Goal: Check status: Check status

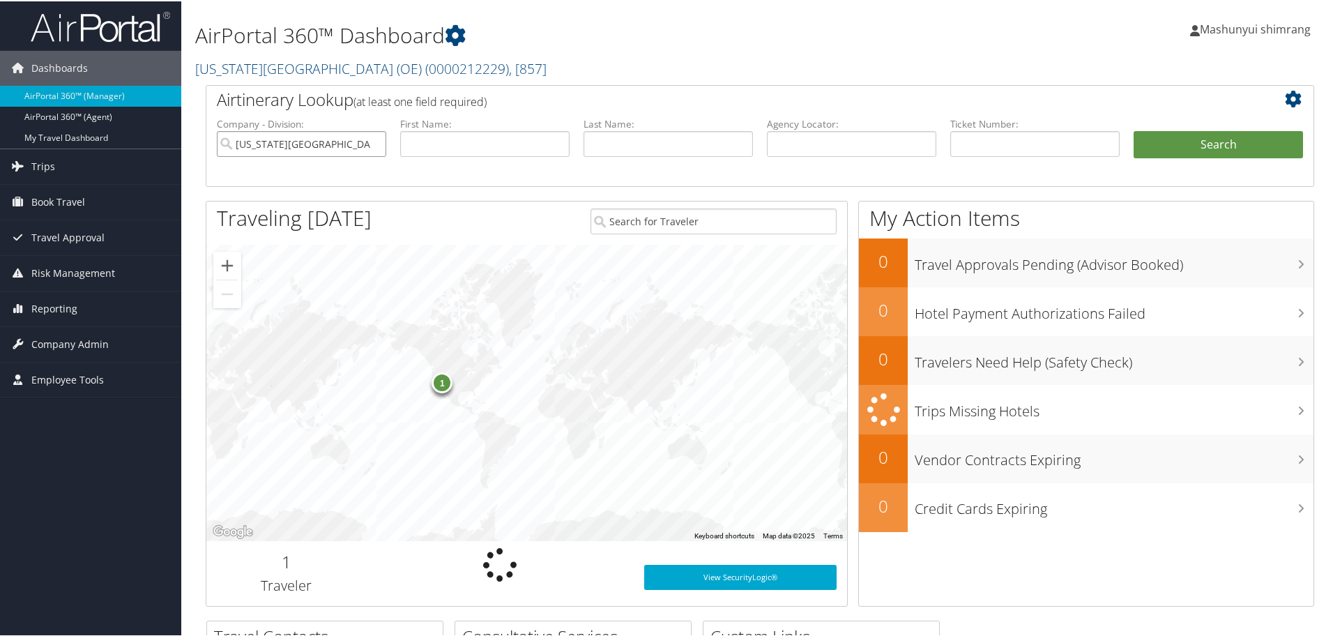
click at [377, 142] on input "[US_STATE][GEOGRAPHIC_DATA] (OE)" at bounding box center [301, 143] width 169 height 26
click at [451, 145] on input "text" at bounding box center [484, 143] width 169 height 26
click at [611, 145] on input "text" at bounding box center [668, 143] width 169 height 26
paste input "[PERSON_NAME]"
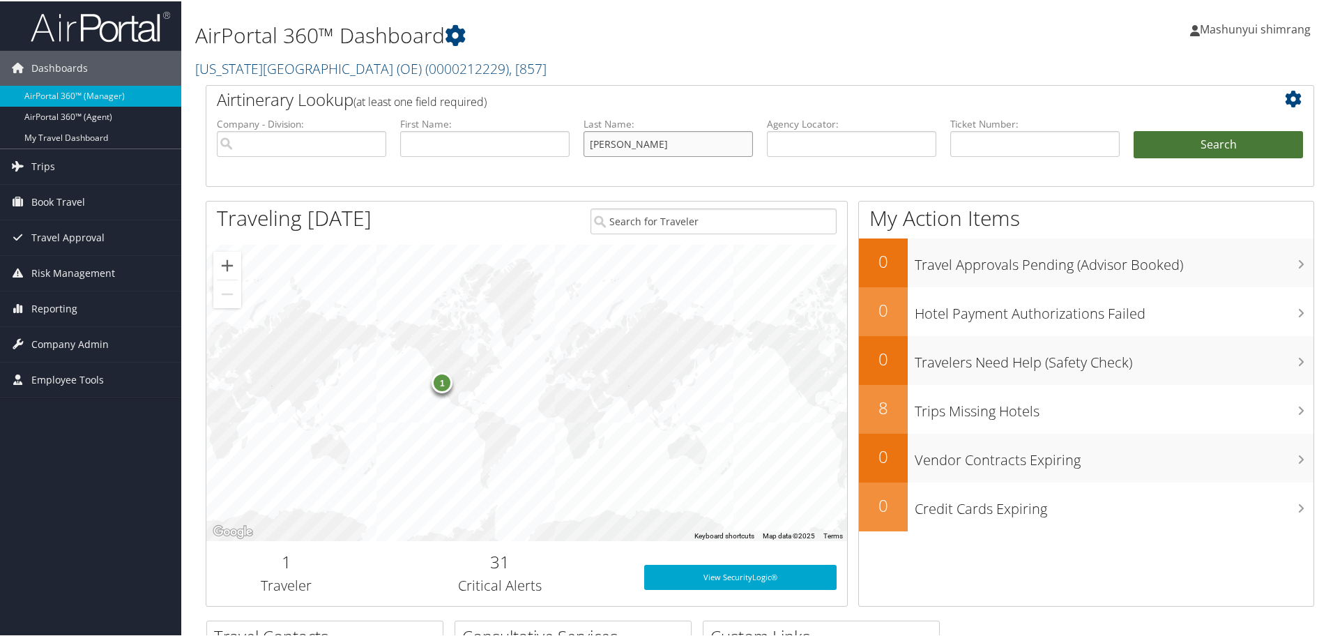
type input "[PERSON_NAME]"
click at [1237, 150] on button "Search" at bounding box center [1218, 144] width 169 height 28
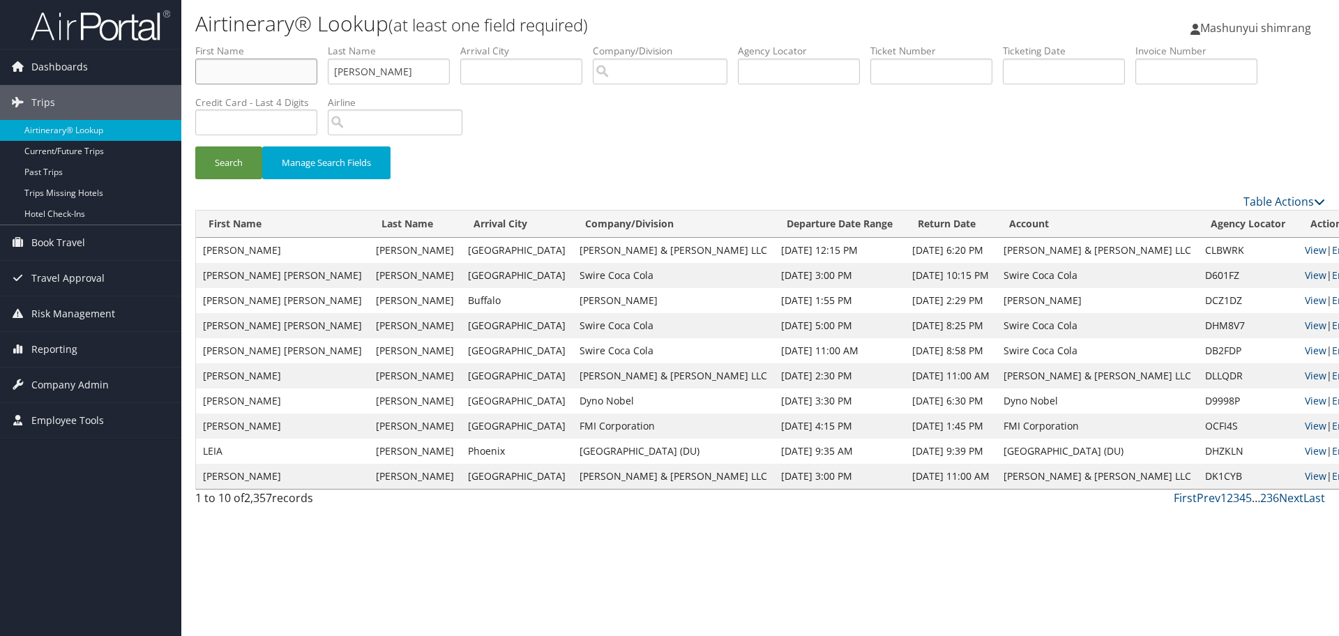
click at [279, 69] on input "text" at bounding box center [256, 72] width 122 height 26
click at [264, 68] on input "text" at bounding box center [256, 72] width 122 height 26
paste input "scott"
type input "scott"
click at [228, 155] on button "Search" at bounding box center [228, 162] width 67 height 33
